Goal: Task Accomplishment & Management: Complete application form

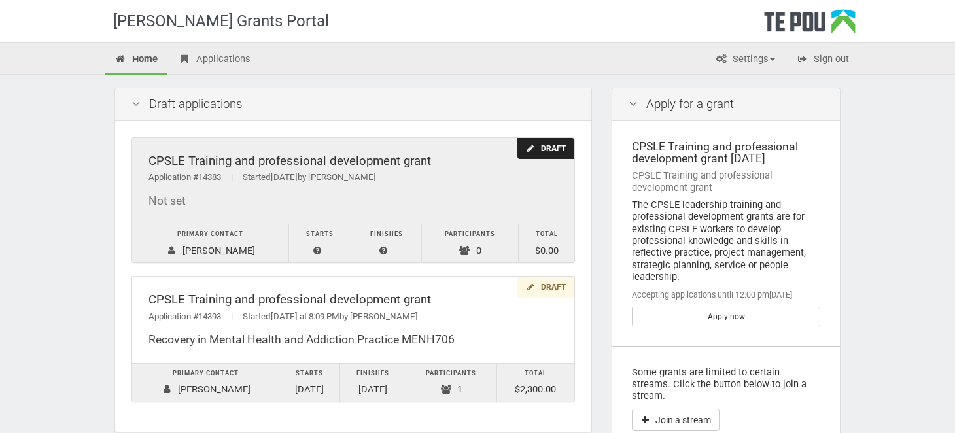
click at [213, 162] on div "CPSLE Training and professional development grant" at bounding box center [354, 161] width 410 height 14
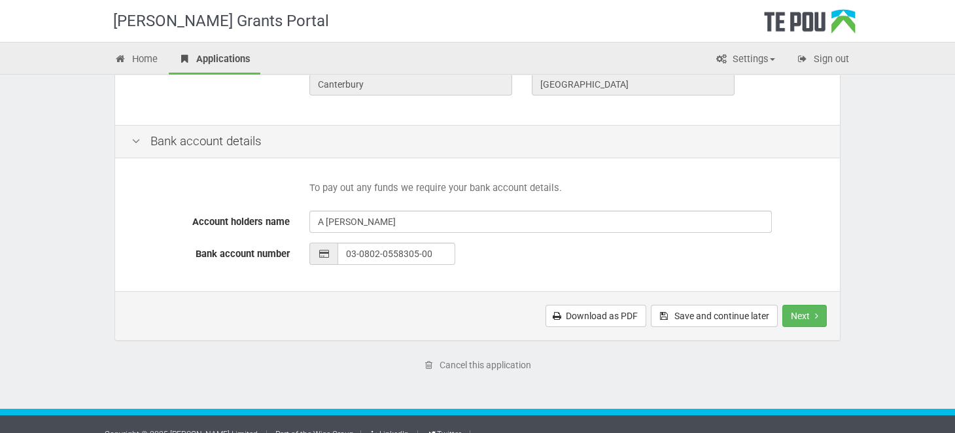
scroll to position [597, 0]
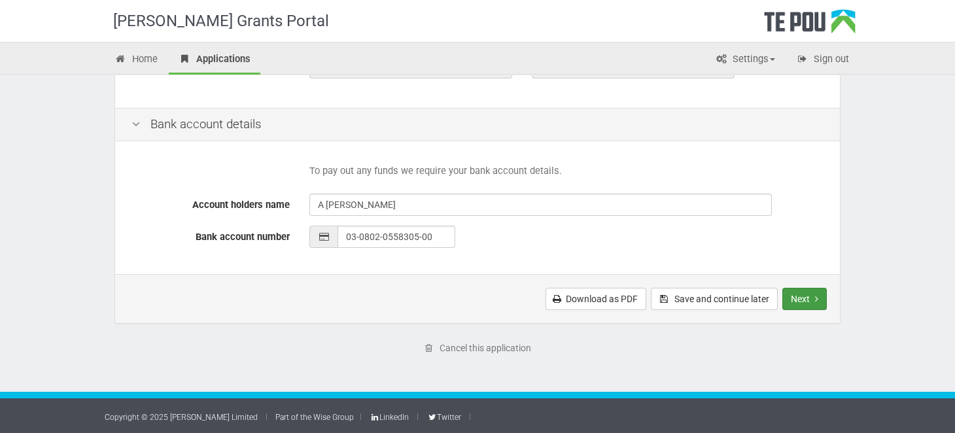
click at [788, 296] on button "Next" at bounding box center [805, 299] width 44 height 22
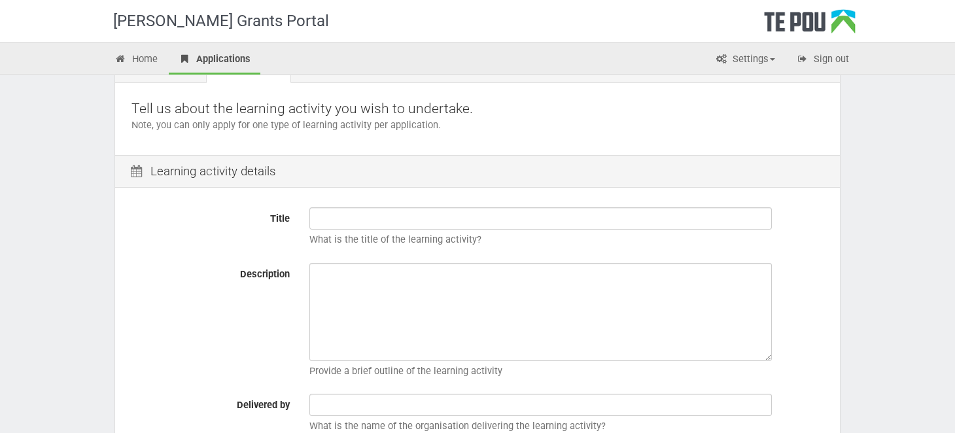
scroll to position [65, 0]
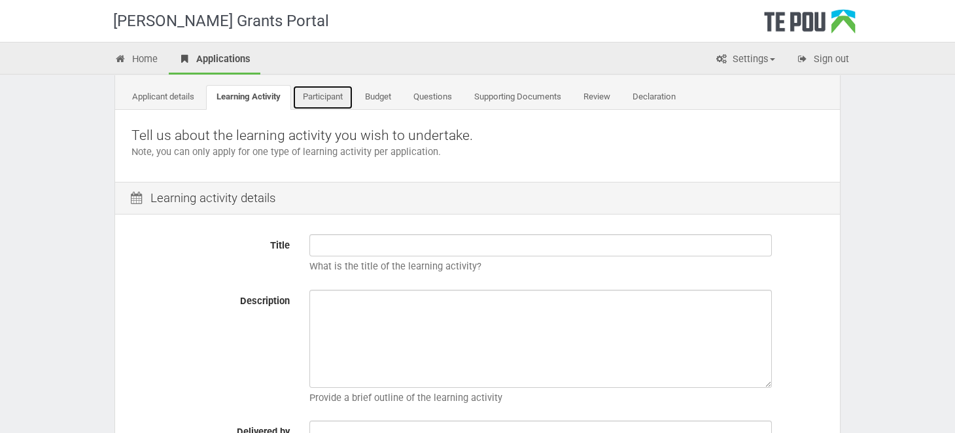
click at [334, 94] on link "Participant" at bounding box center [322, 97] width 61 height 25
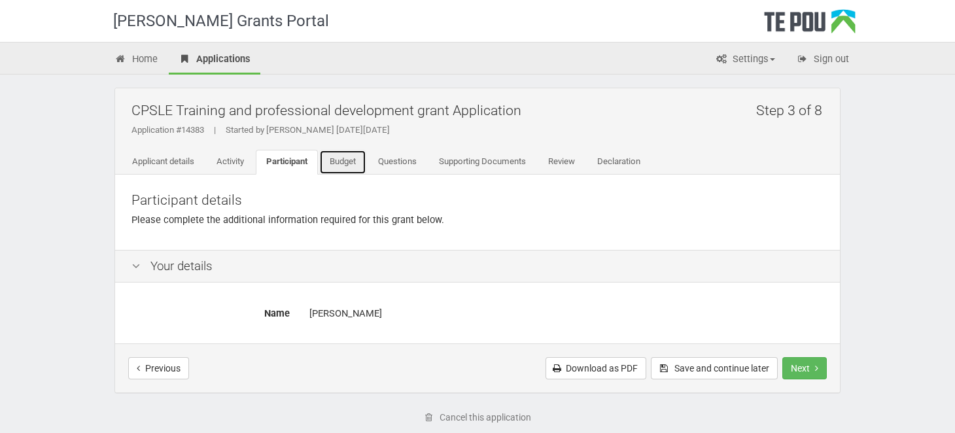
click at [351, 159] on link "Budget" at bounding box center [342, 162] width 47 height 25
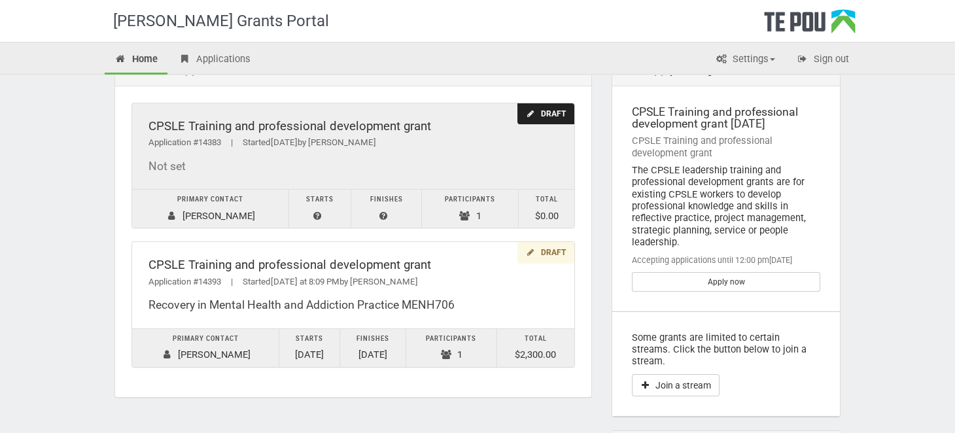
scroll to position [65, 0]
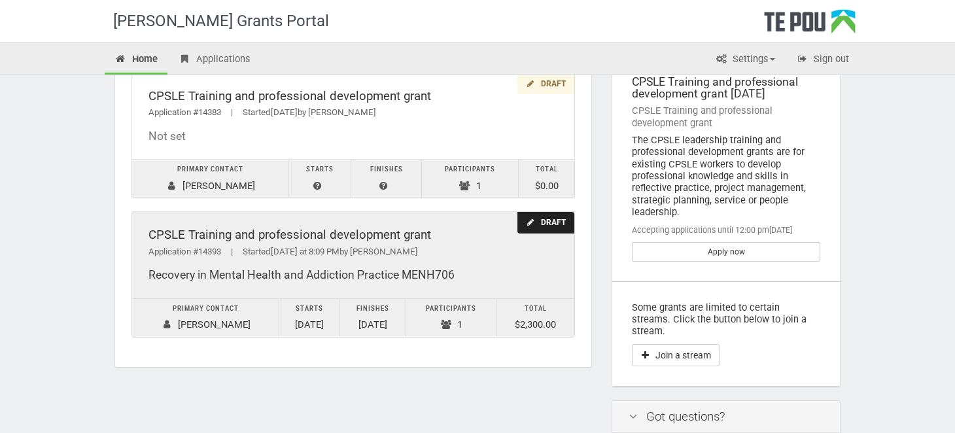
click at [219, 326] on td "Primary contact Aaron Johnson" at bounding box center [205, 317] width 147 height 39
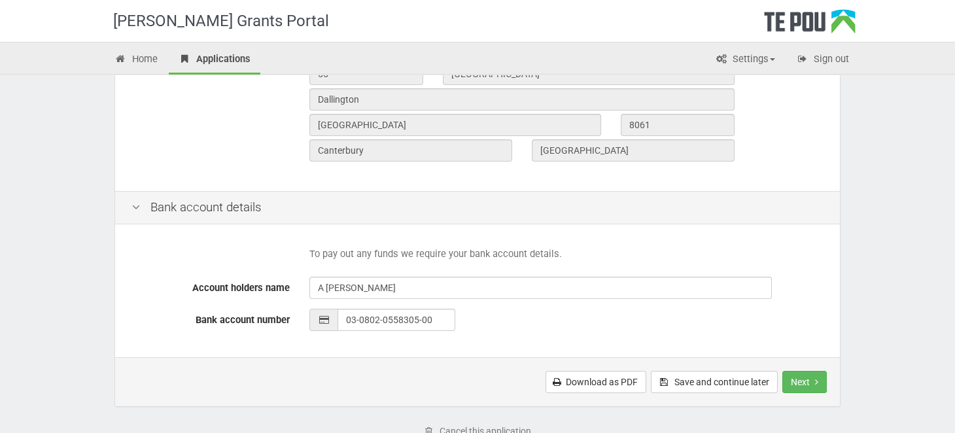
scroll to position [523, 0]
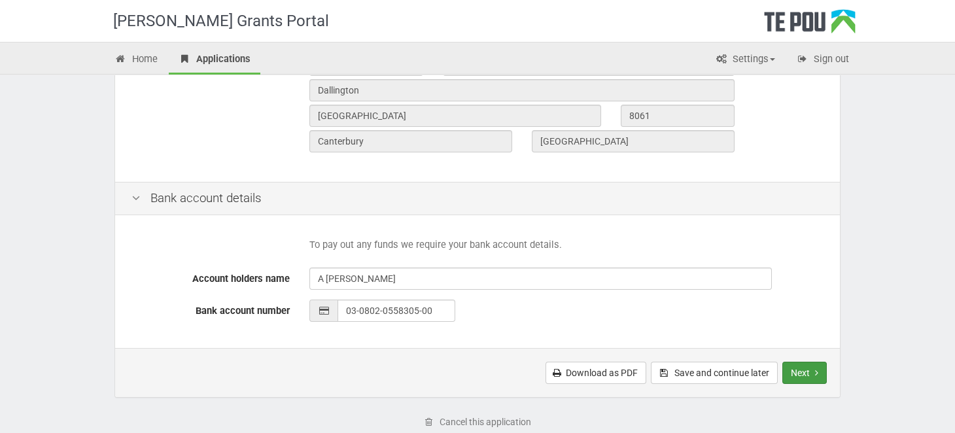
click at [804, 377] on button "Next" at bounding box center [805, 373] width 44 height 22
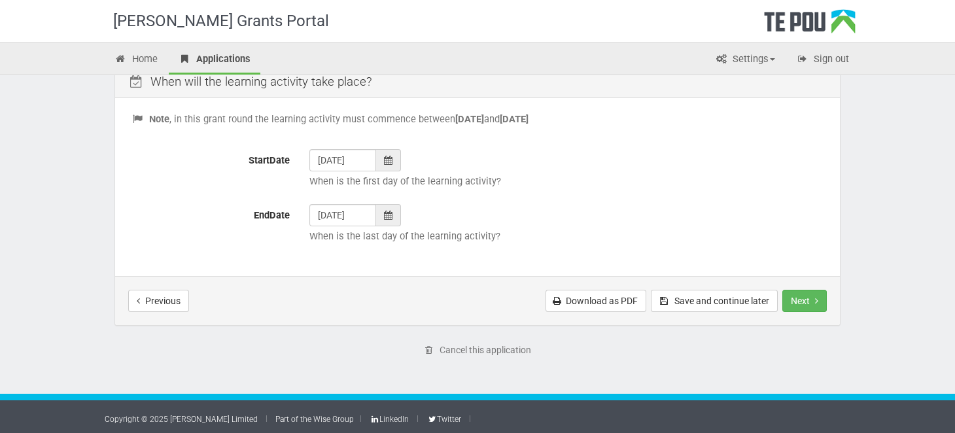
scroll to position [549, 0]
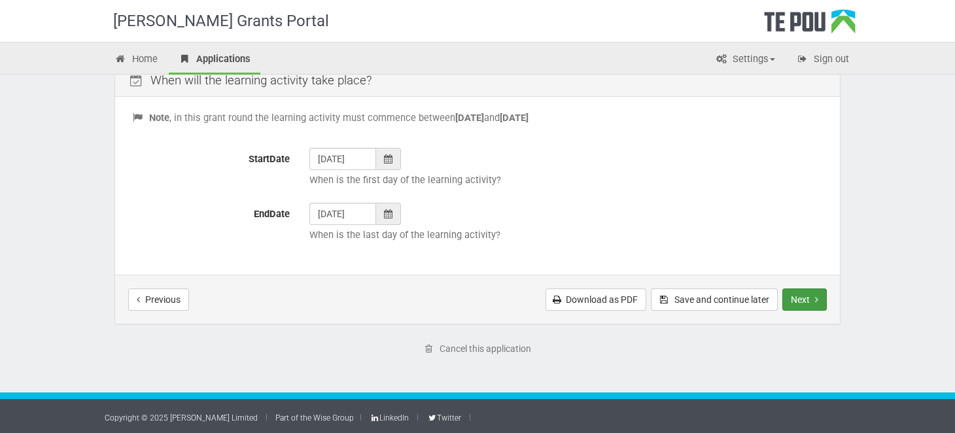
click at [793, 300] on button "Next" at bounding box center [805, 300] width 44 height 22
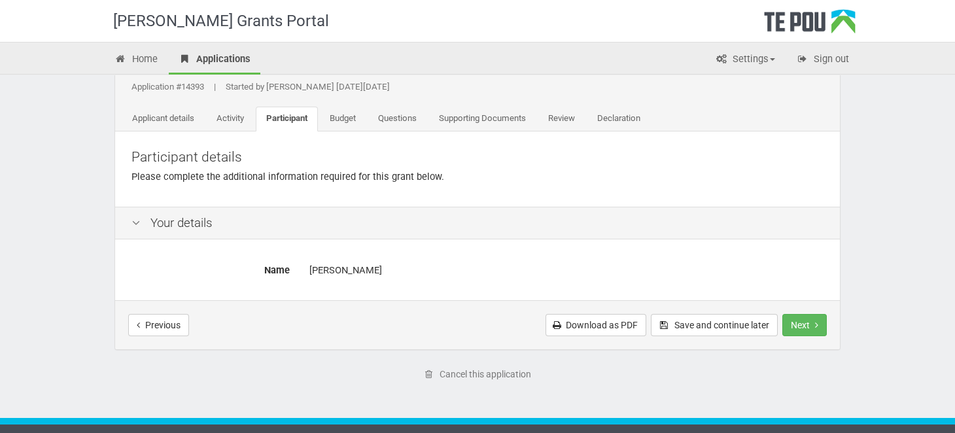
scroll to position [69, 0]
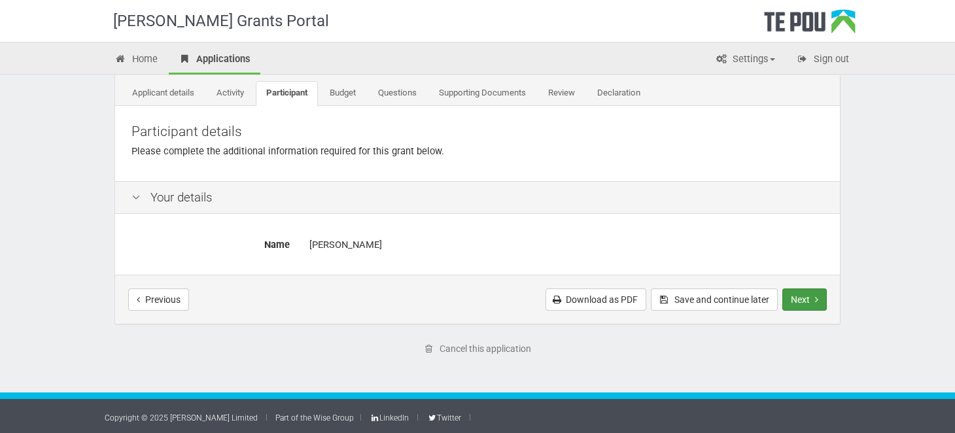
click at [802, 300] on button "Next" at bounding box center [805, 300] width 44 height 22
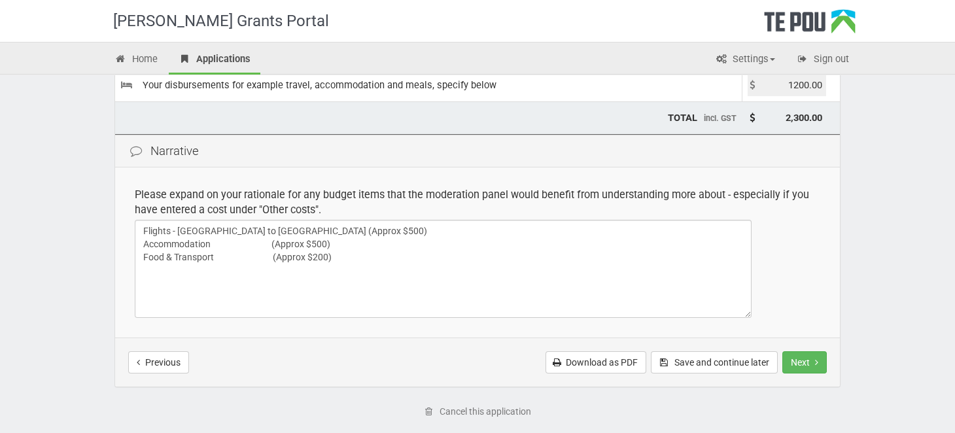
scroll to position [322, 0]
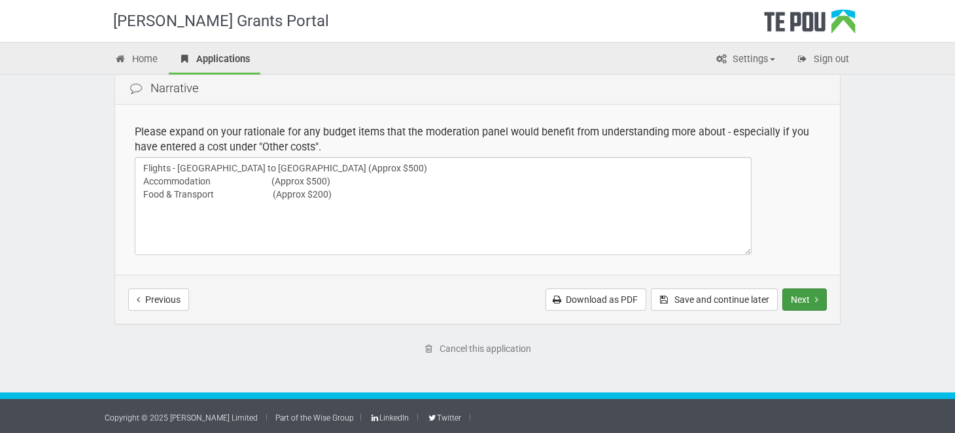
click at [806, 297] on button "Next" at bounding box center [805, 300] width 44 height 22
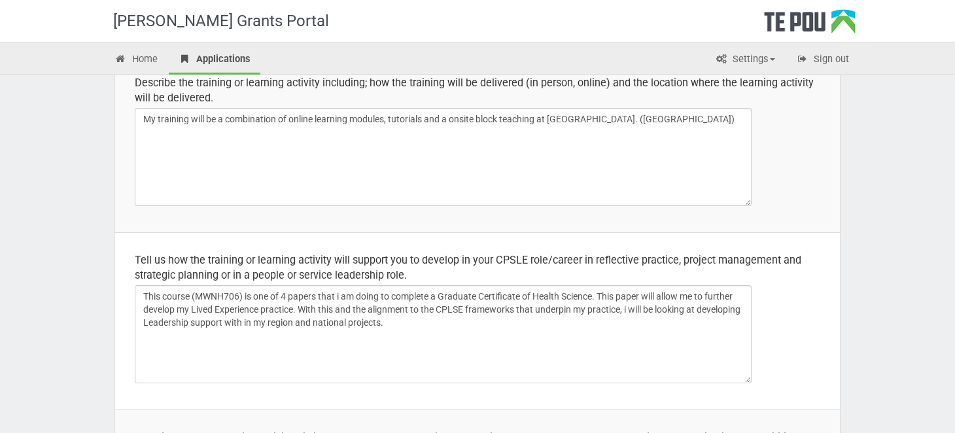
scroll to position [196, 0]
